Goal: Feedback & Contribution: Leave review/rating

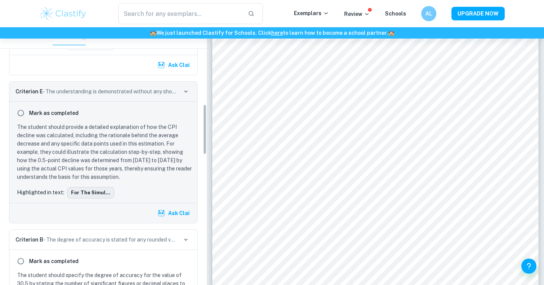
scroll to position [396, 0]
click at [98, 195] on button "For the simul..." at bounding box center [90, 191] width 47 height 11
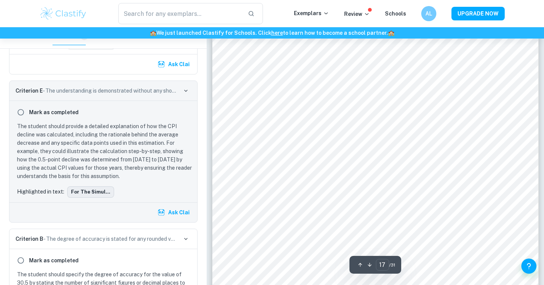
scroll to position [7567, 0]
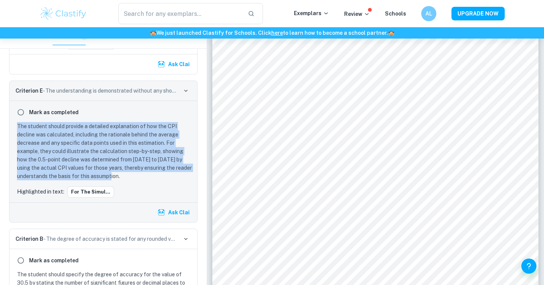
drag, startPoint x: 131, startPoint y: 174, endPoint x: 14, endPoint y: 126, distance: 126.6
click at [14, 126] on div "The student should provide a detailed explanation of how the CPI decline was ca…" at bounding box center [103, 151] width 179 height 58
copy p "The student should provide a detailed explanation of how the CPI decline was ca…"
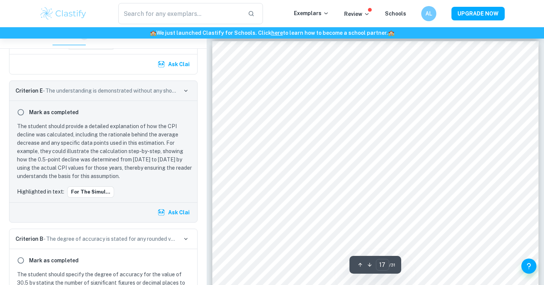
click at [232, 142] on div "7.2. Monte Carlo Simulation While RMSE reflects historical accuracy, it doesn’t…" at bounding box center [375, 272] width 327 height 462
click at [104, 123] on p "The student should provide a detailed explanation of how the CPI decline was ca…" at bounding box center [105, 151] width 176 height 58
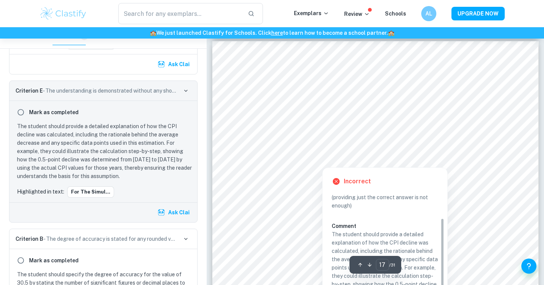
click at [307, 157] on div at bounding box center [375, 152] width 264 height 12
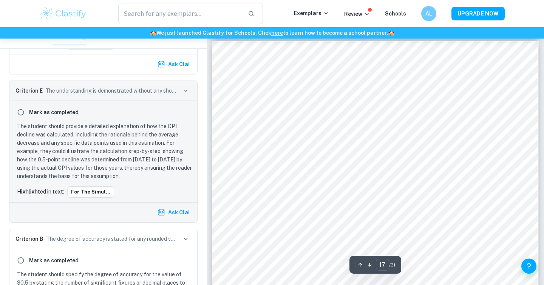
scroll to position [391, 0]
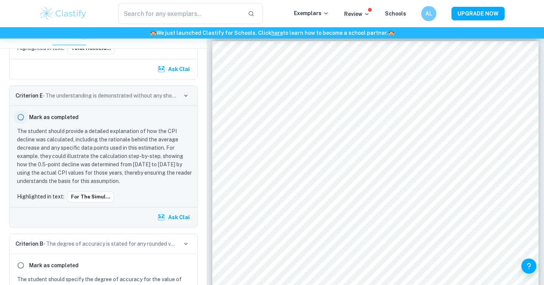
click at [20, 115] on input "radio" at bounding box center [21, 117] width 14 height 14
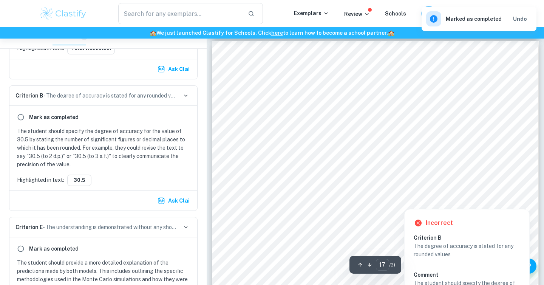
click at [439, 203] on div at bounding box center [441, 203] width 12 height 7
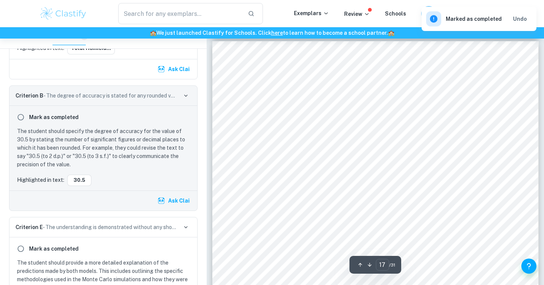
scroll to position [383, 0]
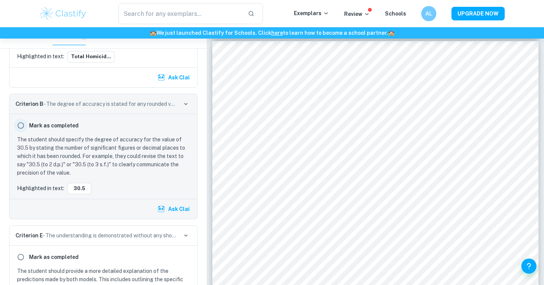
click at [20, 124] on input "radio" at bounding box center [21, 126] width 14 height 14
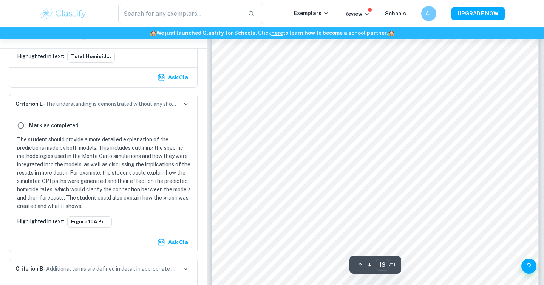
scroll to position [8021, 0]
click at [302, 157] on div "Figure 10A presents the Monte Carlo forecast for the corruption-based model, an…" at bounding box center [375, 175] width 327 height 462
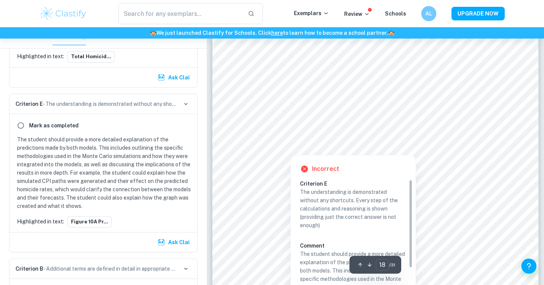
click at [302, 144] on div at bounding box center [290, 147] width 95 height 12
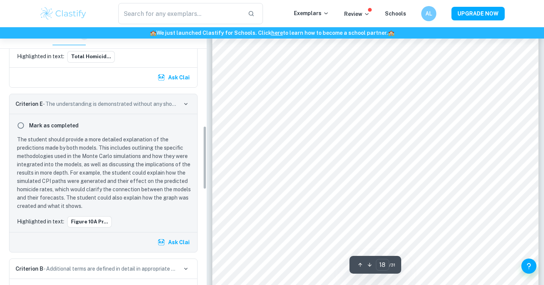
scroll to position [399, 0]
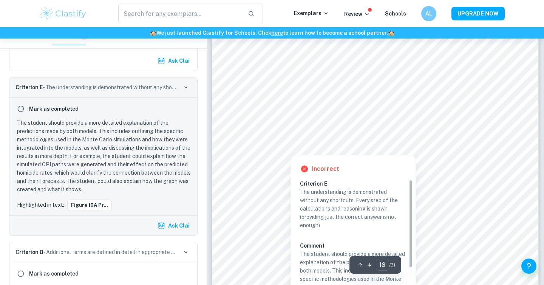
click at [293, 105] on div "Figure 10A presents the Monte Carlo forecast for the corruption-based model, an…" at bounding box center [375, 175] width 327 height 462
click at [293, 129] on div at bounding box center [370, 128] width 255 height 12
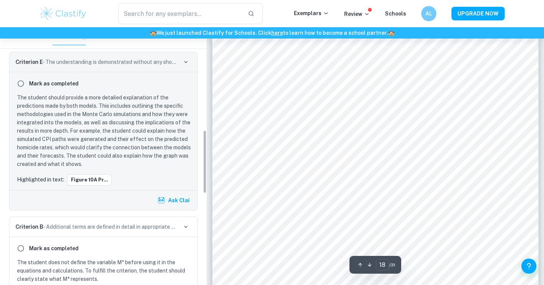
scroll to position [413, 0]
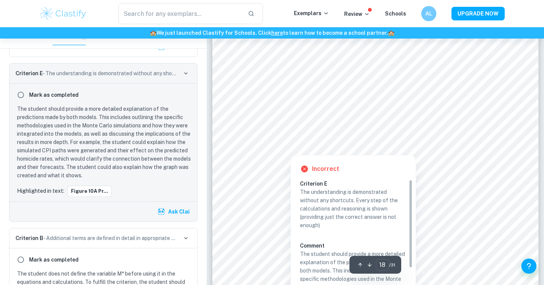
click at [298, 125] on div at bounding box center [370, 128] width 255 height 12
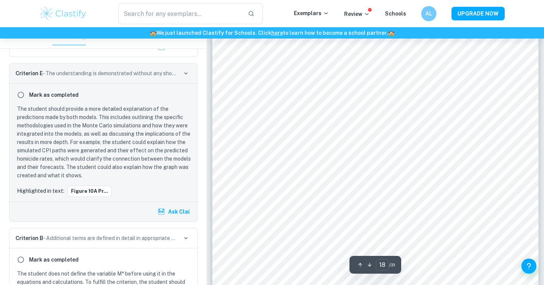
scroll to position [399, 0]
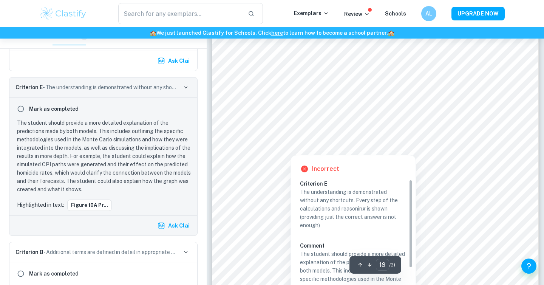
click at [291, 136] on div at bounding box center [375, 138] width 264 height 17
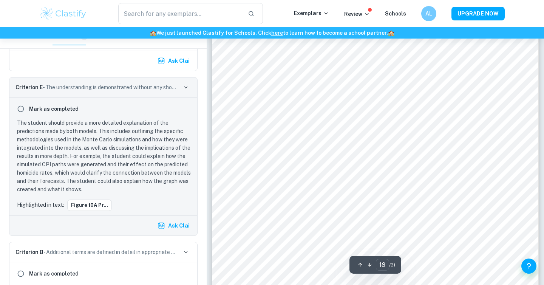
click at [291, 135] on div at bounding box center [375, 138] width 264 height 17
click at [144, 172] on p "The student should provide a more detailed explanation of the predictions made …" at bounding box center [105, 156] width 176 height 75
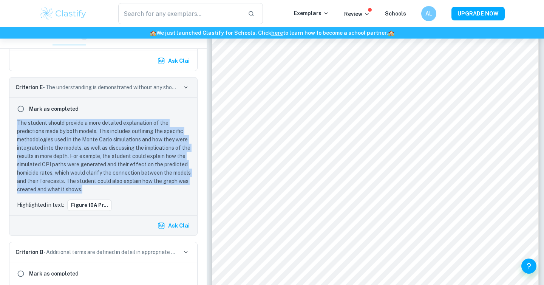
drag, startPoint x: 86, startPoint y: 187, endPoint x: 16, endPoint y: 124, distance: 94.2
click at [16, 124] on div "The student should provide a more detailed explanation of the predictions made …" at bounding box center [103, 156] width 179 height 75
copy p "The student should provide a more detailed explanation of the predictions made …"
